Goal: Task Accomplishment & Management: Complete application form

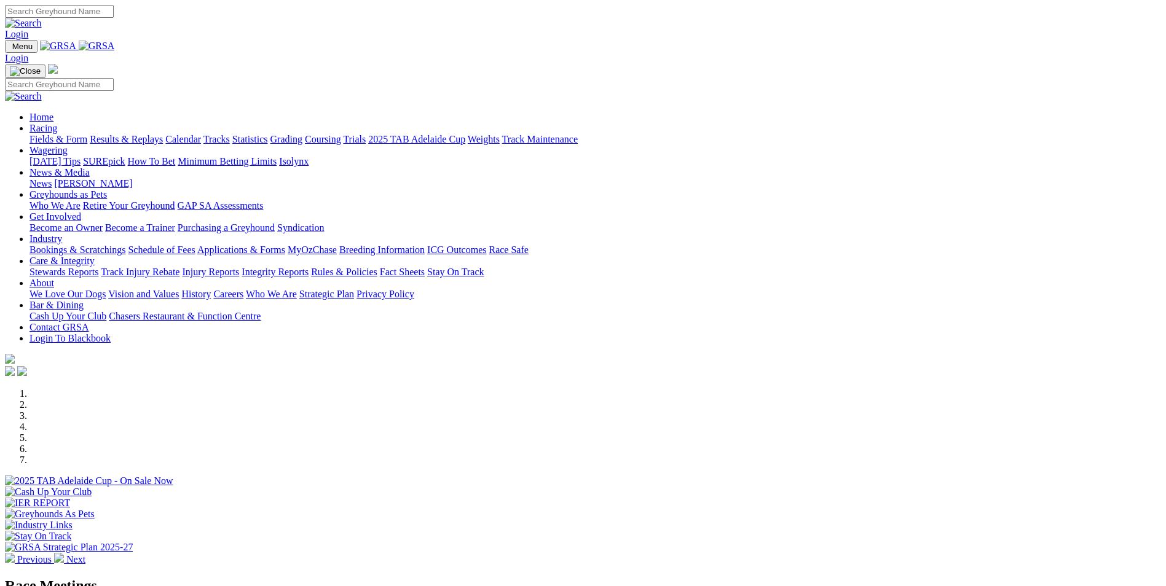
click at [125, 245] on link "Bookings & Scratchings" at bounding box center [77, 250] width 96 height 10
